Goal: Ask a question: Seek information or help from site administrators or community

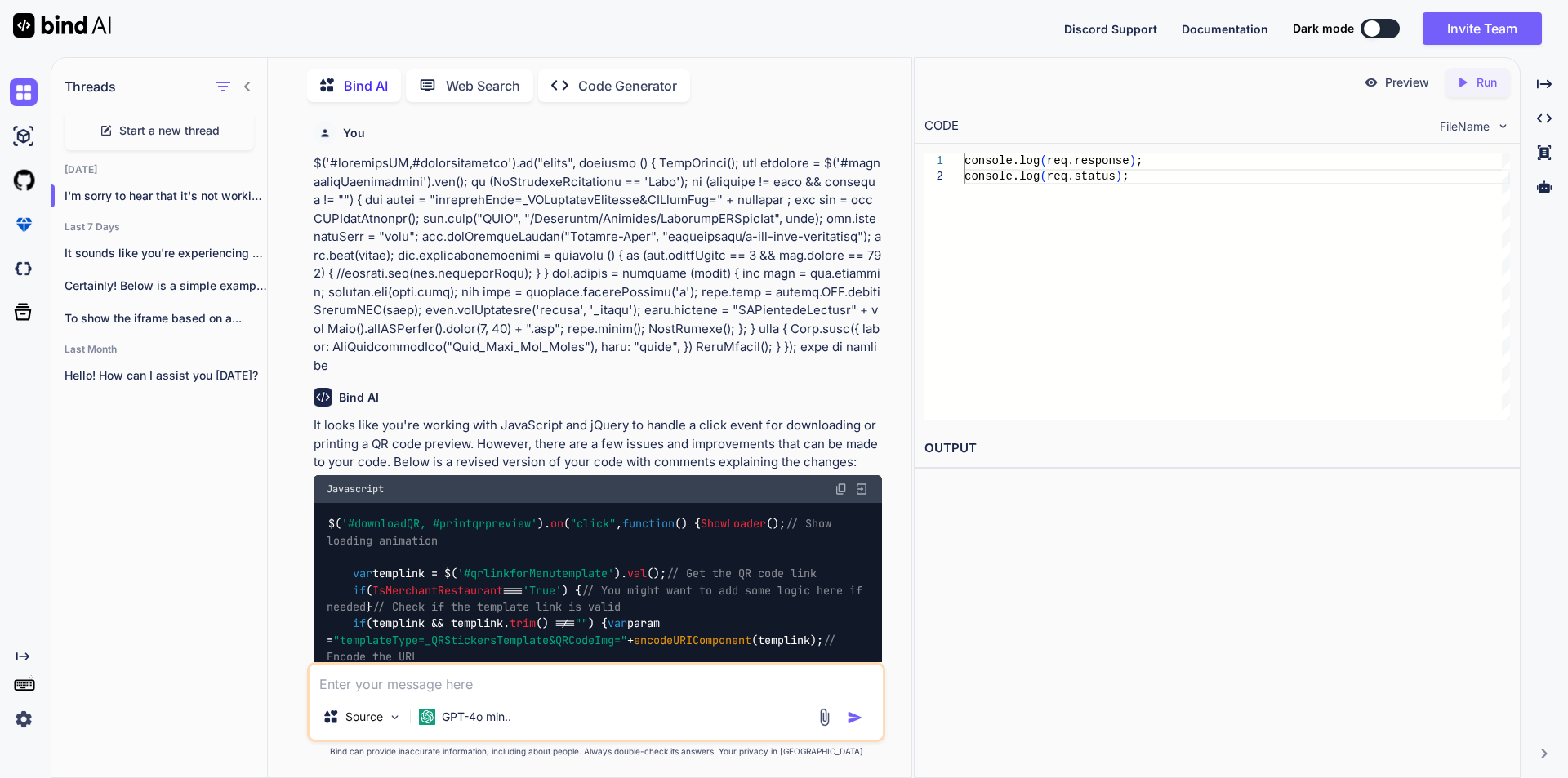
scroll to position [4028, 0]
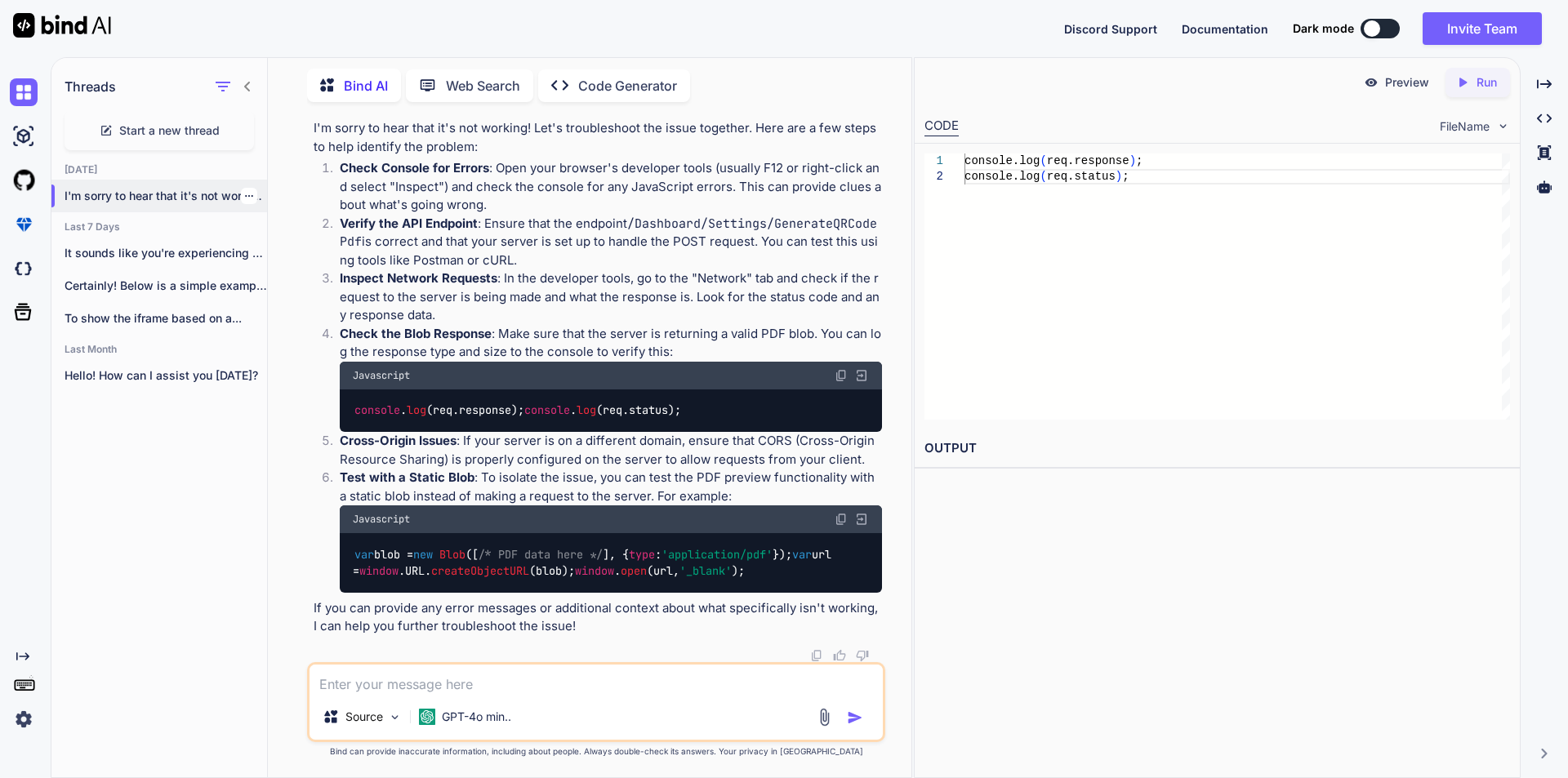
click at [245, 197] on div at bounding box center [249, 195] width 16 height 16
click at [245, 195] on icon "button" at bounding box center [249, 196] width 9 height 2
click at [279, 259] on span "Delete" at bounding box center [286, 257] width 35 height 16
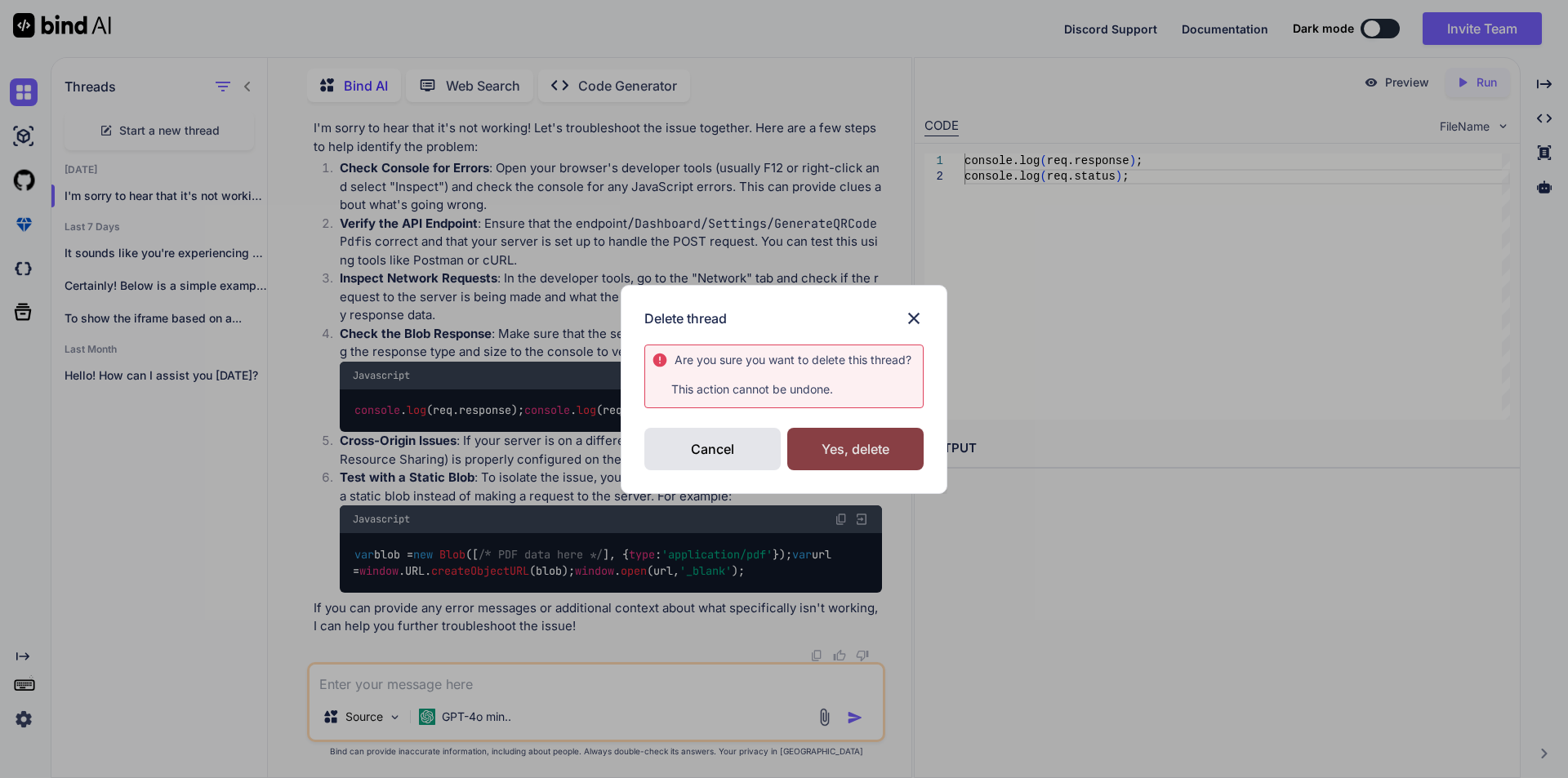
click at [842, 444] on div "Yes, delete" at bounding box center [855, 449] width 137 height 42
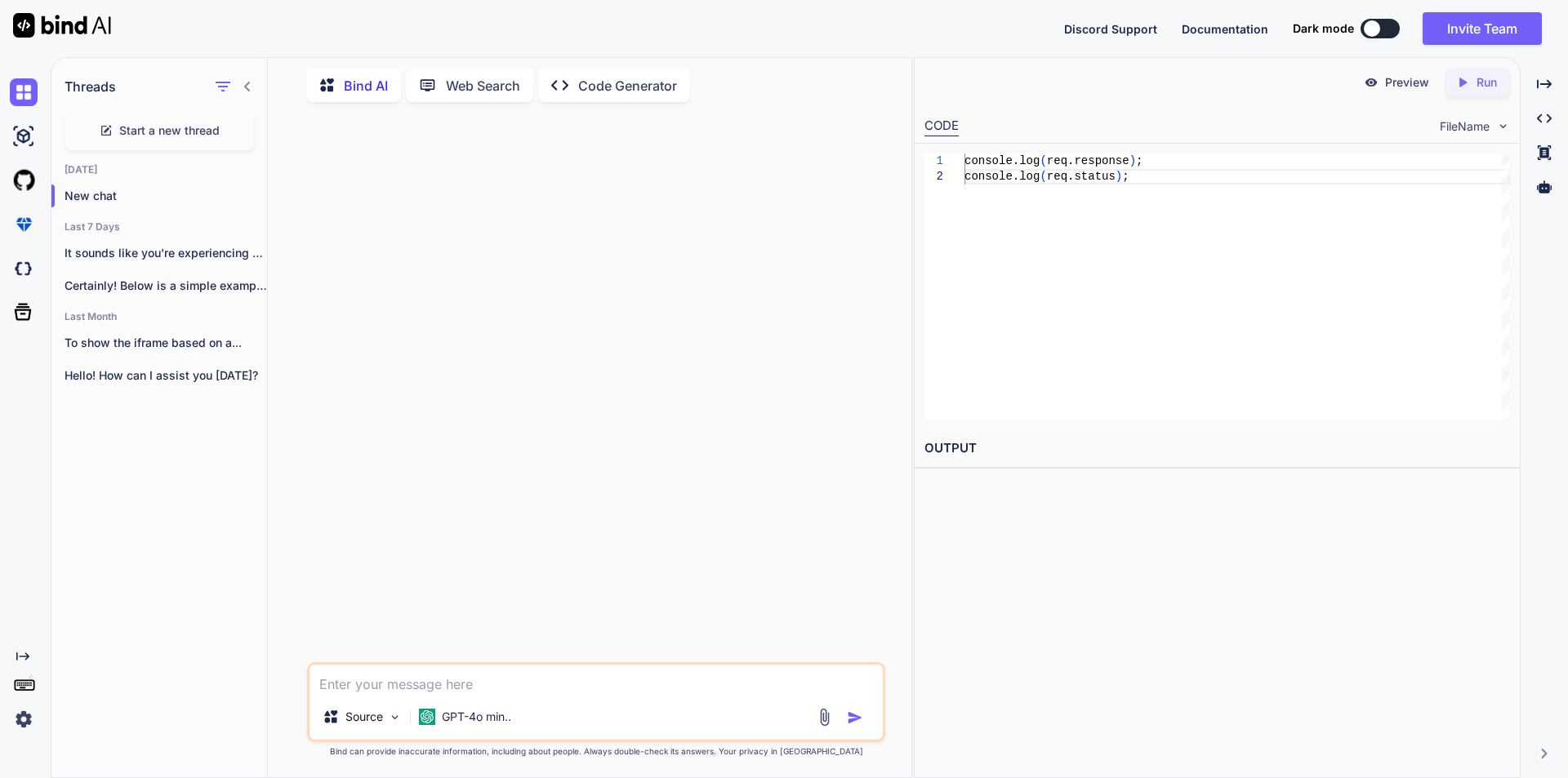
click at [20, 725] on img at bounding box center [23, 719] width 28 height 28
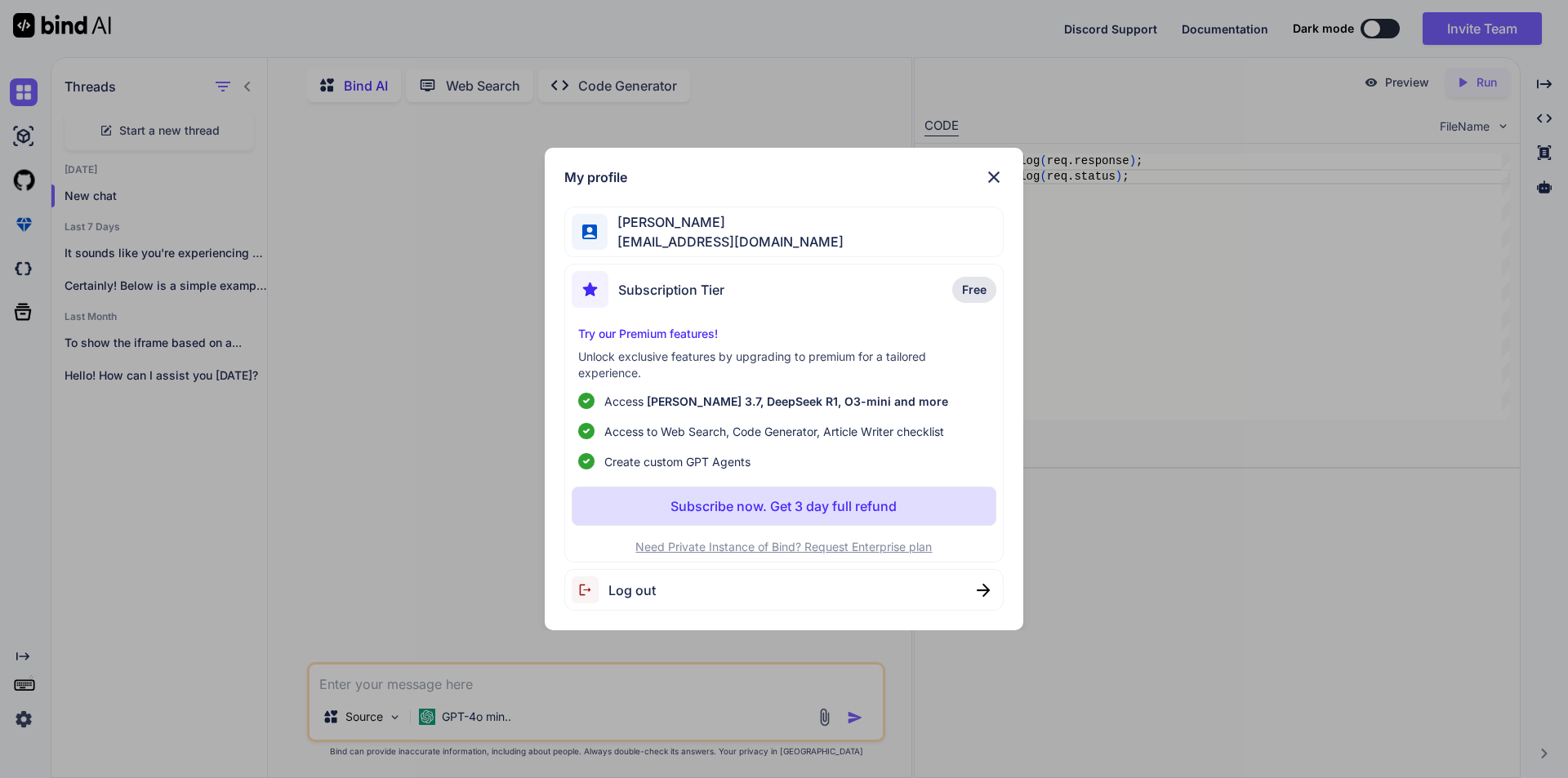
click at [433, 461] on div "My profile asam asam [EMAIL_ADDRESS][DOMAIN_NAME] Subscription Tier Free Try ou…" at bounding box center [784, 389] width 1568 height 778
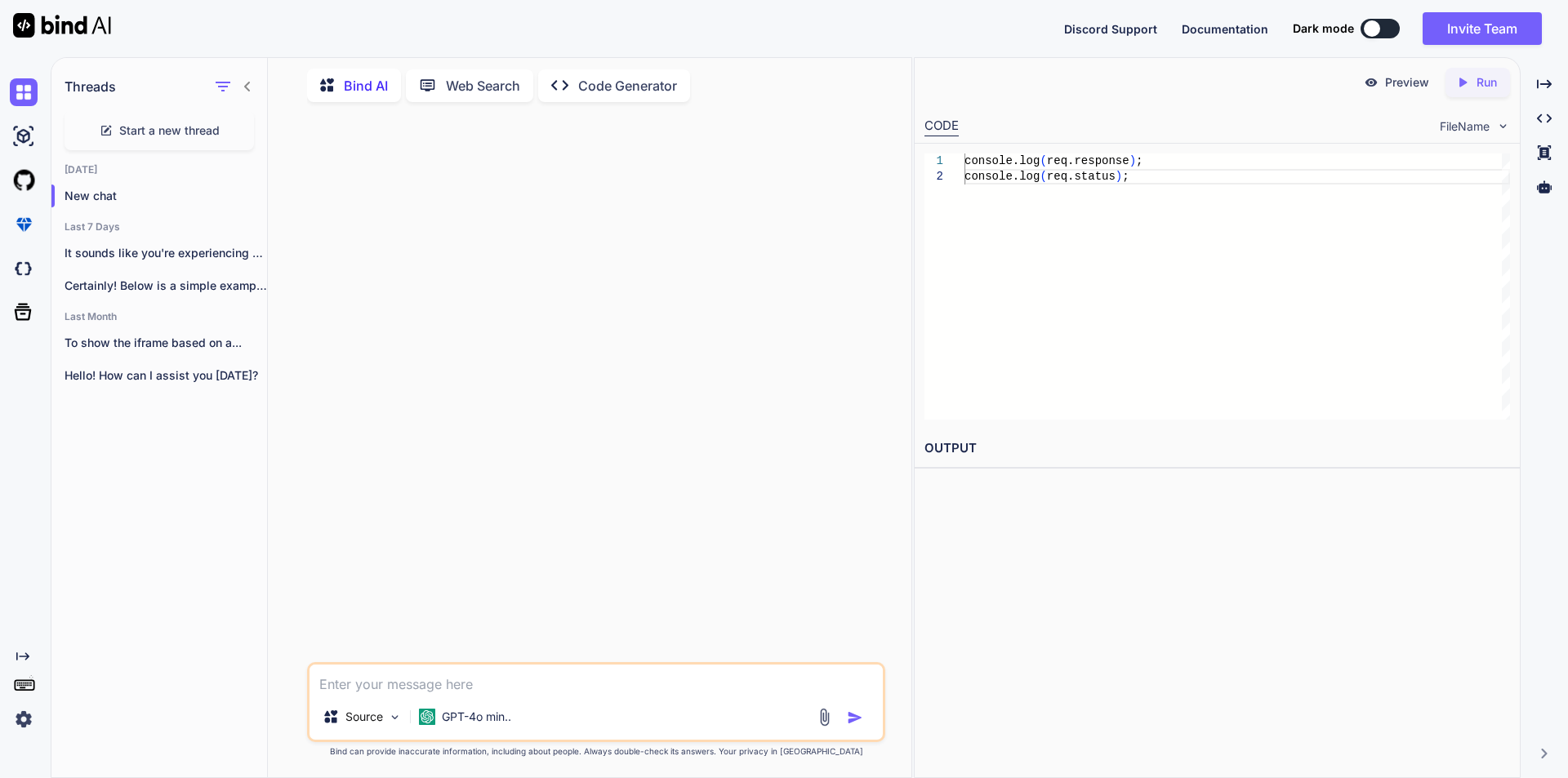
click at [360, 678] on textarea at bounding box center [597, 679] width 574 height 30
type textarea "give jquery code for update method"
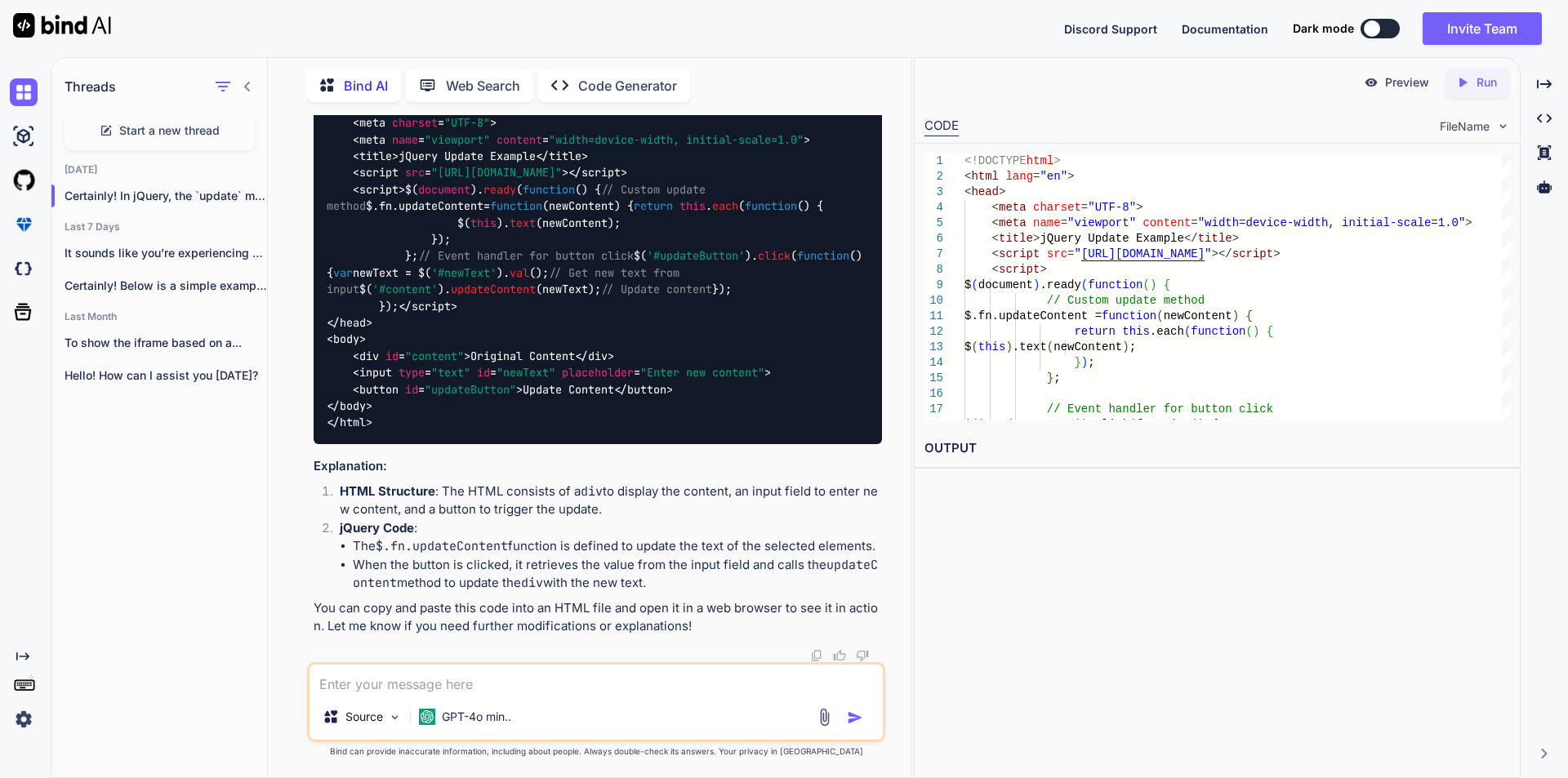
scroll to position [327, 0]
click at [814, 281] on div "<!DOCTYPE html > < html lang = "en" > < head > < meta charset = "UTF-8" > < met…" at bounding box center [598, 249] width 569 height 393
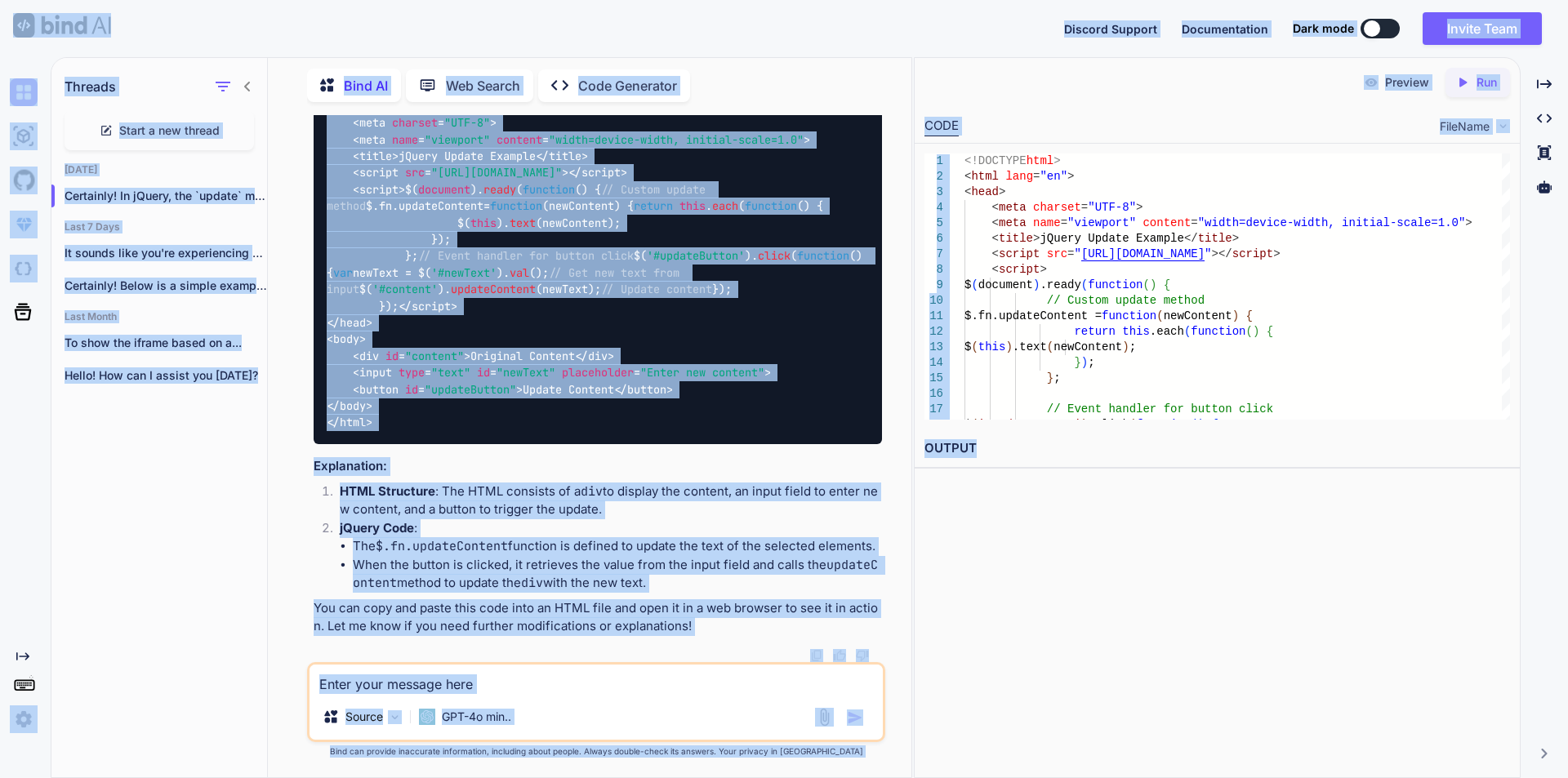
click at [795, 368] on div "<!DOCTYPE html > < html lang = "en" > < head > < meta charset = "UTF-8" > < met…" at bounding box center [598, 249] width 569 height 393
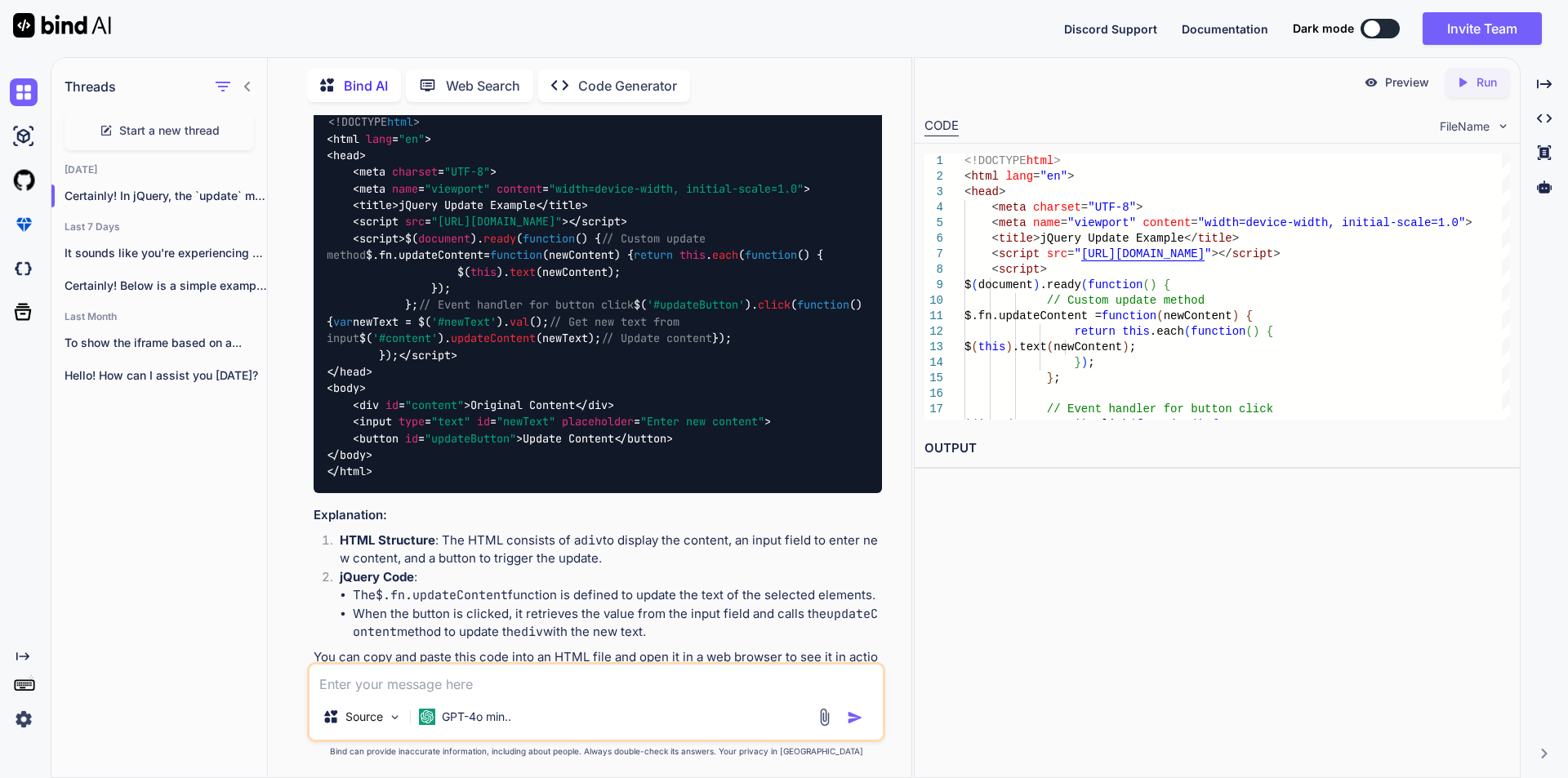
scroll to position [0, 0]
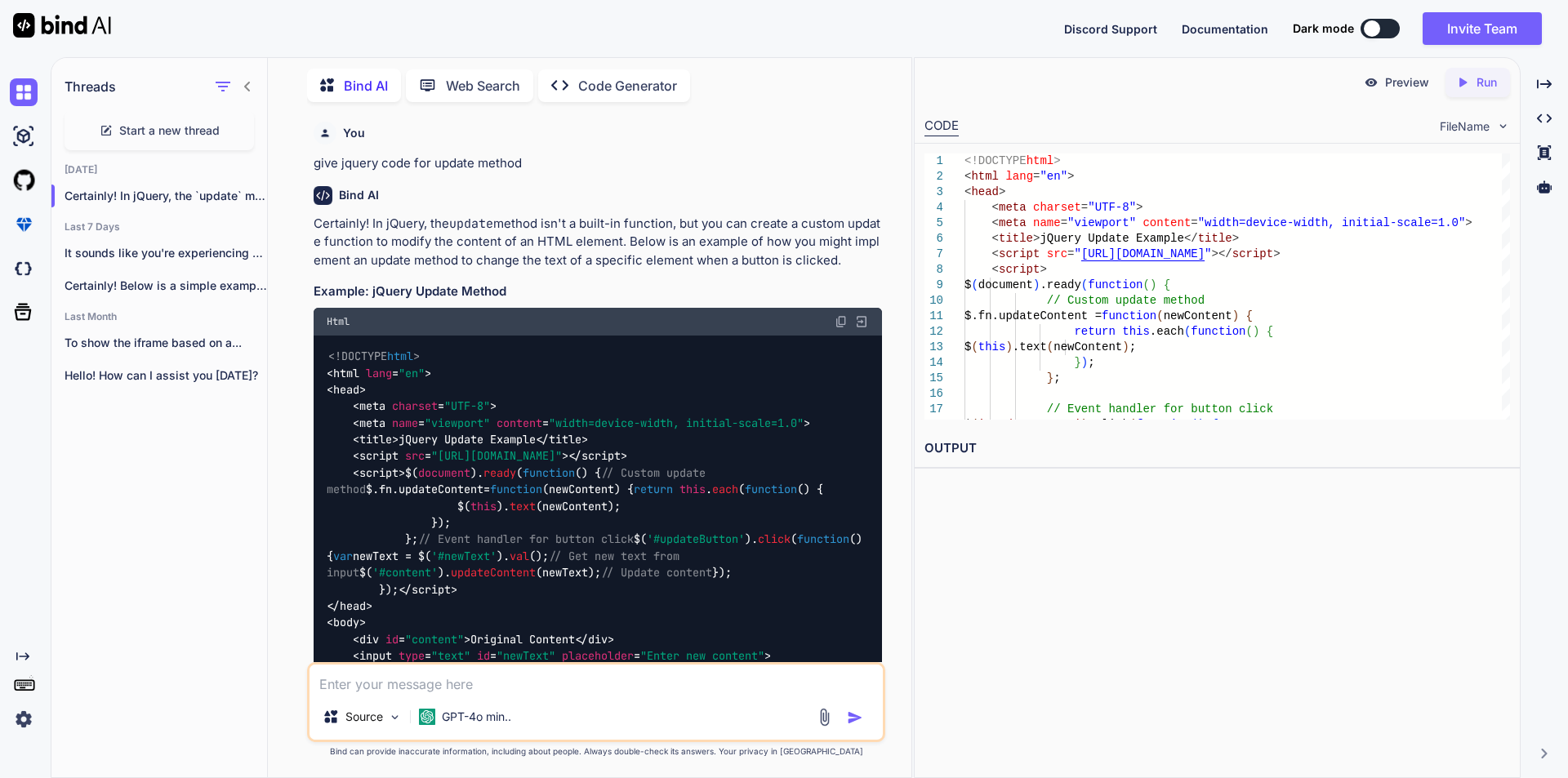
click at [840, 325] on img at bounding box center [841, 322] width 13 height 13
click at [838, 320] on img at bounding box center [841, 322] width 13 height 13
